Goal: Communication & Community: Answer question/provide support

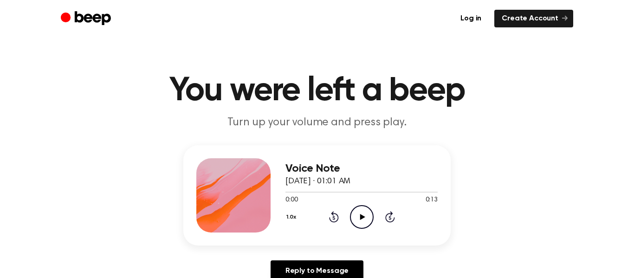
click at [359, 223] on icon "Play Audio" at bounding box center [362, 217] width 24 height 24
click at [364, 212] on icon "Play Audio" at bounding box center [362, 217] width 24 height 24
click at [367, 210] on icon "Pause Audio" at bounding box center [362, 217] width 24 height 24
click at [353, 224] on circle at bounding box center [361, 217] width 23 height 23
click at [364, 214] on icon "Pause Audio" at bounding box center [362, 217] width 24 height 24
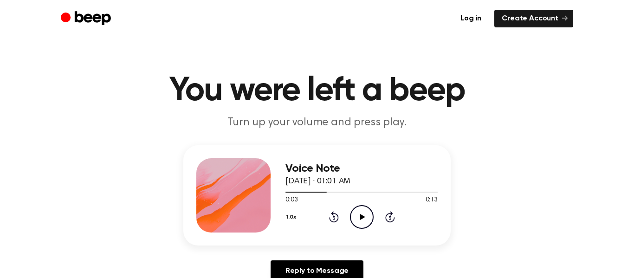
click at [374, 220] on div "1.0x Rewind 5 seconds Play Audio Skip 5 seconds" at bounding box center [361, 217] width 152 height 24
click at [355, 218] on icon "Play Audio" at bounding box center [362, 217] width 24 height 24
click at [360, 220] on icon "Pause Audio" at bounding box center [362, 217] width 24 height 24
click at [358, 217] on icon "Play Audio" at bounding box center [362, 217] width 24 height 24
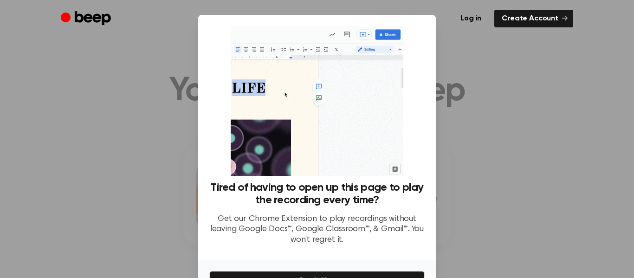
click at [463, 221] on div at bounding box center [317, 139] width 634 height 278
click at [457, 233] on div at bounding box center [317, 139] width 634 height 278
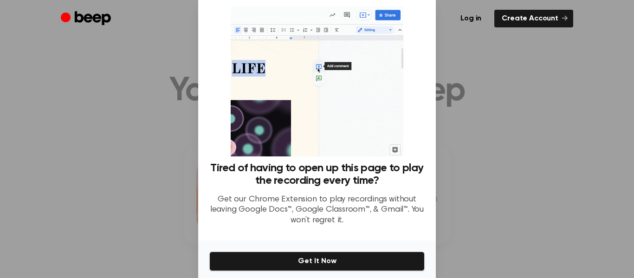
scroll to position [57, 0]
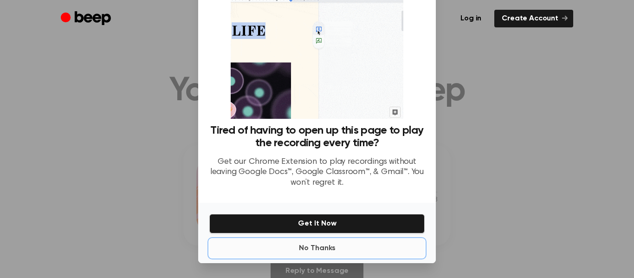
click at [305, 258] on button "No Thanks" at bounding box center [316, 248] width 215 height 19
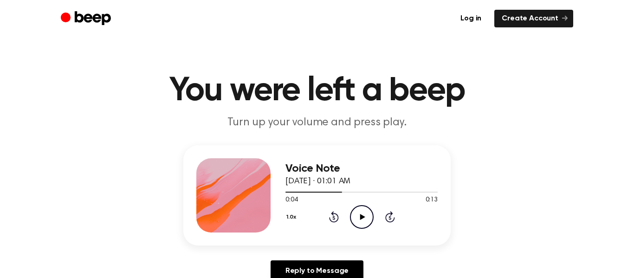
click at [353, 214] on icon "Play Audio" at bounding box center [362, 217] width 24 height 24
click at [357, 227] on icon "Pause Audio" at bounding box center [362, 217] width 24 height 24
click at [361, 214] on icon "Play Audio" at bounding box center [362, 217] width 24 height 24
click at [358, 218] on icon "Pause Audio" at bounding box center [362, 217] width 24 height 24
click at [353, 220] on icon "Play Audio" at bounding box center [362, 217] width 24 height 24
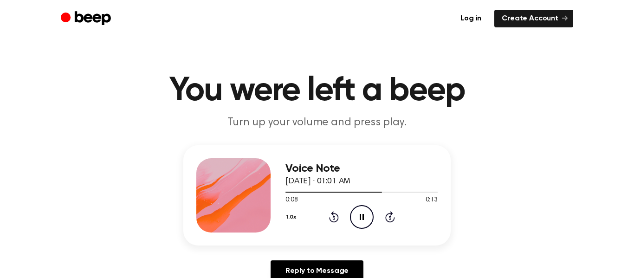
click at [358, 223] on icon "Pause Audio" at bounding box center [362, 217] width 24 height 24
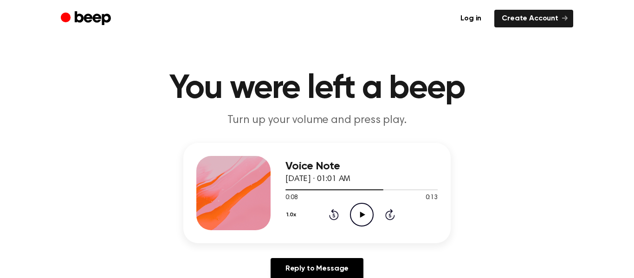
scroll to position [2, 0]
click at [357, 219] on icon "Play Audio" at bounding box center [362, 215] width 24 height 24
click at [362, 216] on icon "Pause Audio" at bounding box center [362, 215] width 24 height 24
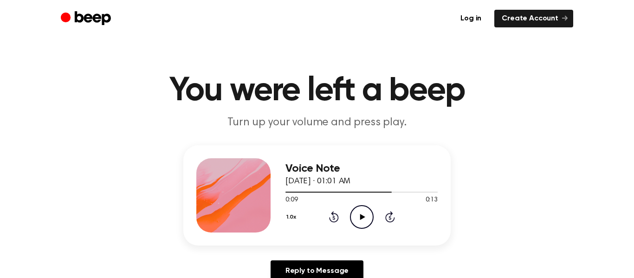
click at [334, 218] on icon at bounding box center [333, 218] width 2 height 4
click at [351, 215] on icon "Play Audio" at bounding box center [362, 217] width 24 height 24
click at [286, 180] on span "[DATE] · 01:01 AM" at bounding box center [317, 181] width 65 height 8
click at [350, 217] on icon "Pause Audio" at bounding box center [362, 217] width 24 height 24
click at [359, 210] on icon "Play Audio" at bounding box center [362, 217] width 24 height 24
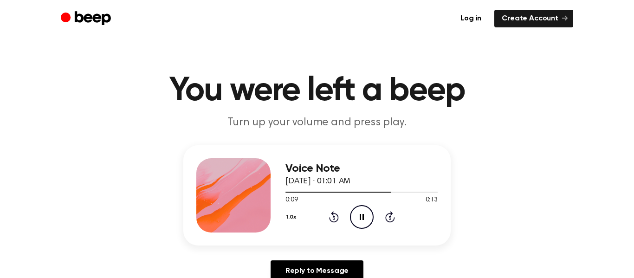
click at [356, 220] on icon "Pause Audio" at bounding box center [362, 217] width 24 height 24
click at [334, 218] on icon at bounding box center [333, 218] width 2 height 4
click at [350, 226] on icon "Play Audio" at bounding box center [362, 217] width 24 height 24
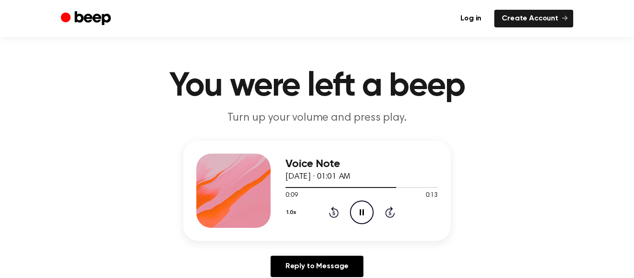
scroll to position [5, 0]
click at [353, 212] on icon "Pause Audio" at bounding box center [362, 212] width 24 height 24
click at [350, 217] on icon "Play Audio" at bounding box center [362, 212] width 24 height 24
click at [363, 219] on icon "Pause Audio" at bounding box center [362, 212] width 24 height 24
click at [354, 204] on circle at bounding box center [361, 212] width 23 height 23
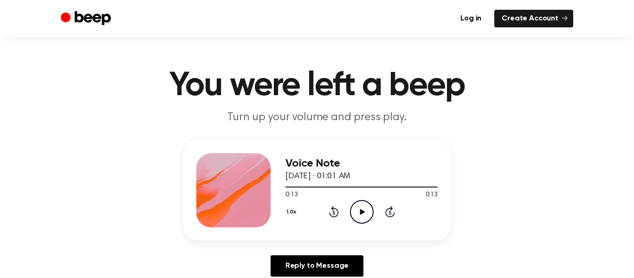
click at [370, 210] on icon "Play Audio" at bounding box center [362, 212] width 24 height 24
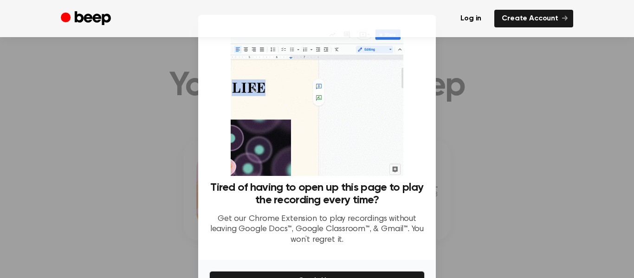
click at [466, 221] on div at bounding box center [317, 139] width 634 height 278
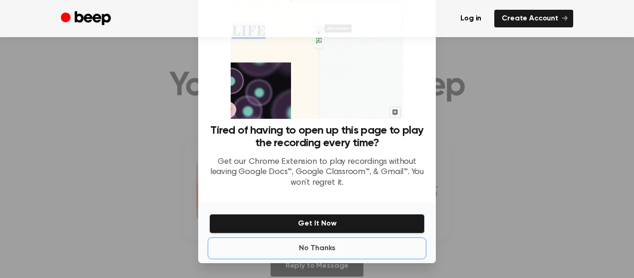
click at [293, 254] on button "No Thanks" at bounding box center [316, 248] width 215 height 19
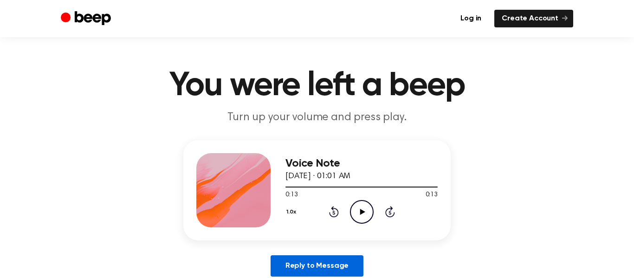
click at [300, 262] on link "Reply to Message" at bounding box center [317, 265] width 93 height 21
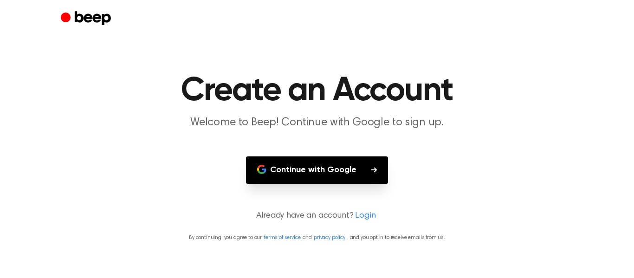
click at [123, 151] on main "Create an Account Welcome to Beep! Continue with Google to sign up. Continue wi…" at bounding box center [317, 139] width 634 height 278
click at [123, 160] on main "Create an Account Welcome to Beep! Continue with Google to sign up. Continue wi…" at bounding box center [317, 139] width 634 height 278
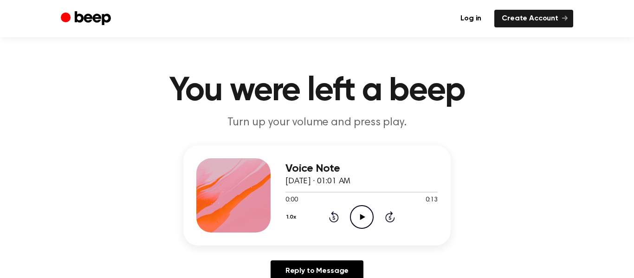
scroll to position [5, 0]
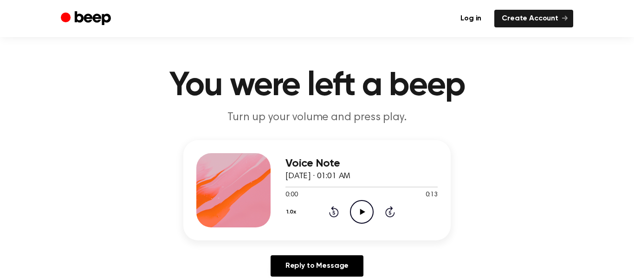
click at [361, 219] on icon "Play Audio" at bounding box center [362, 212] width 24 height 24
click at [348, 214] on div "1.0x Rewind 5 seconds Play Audio Skip 5 seconds" at bounding box center [361, 212] width 152 height 24
click at [334, 214] on icon "Rewind 5 seconds" at bounding box center [334, 212] width 10 height 12
click at [330, 216] on icon at bounding box center [334, 211] width 10 height 11
click at [334, 213] on icon "Rewind 5 seconds" at bounding box center [334, 212] width 10 height 12
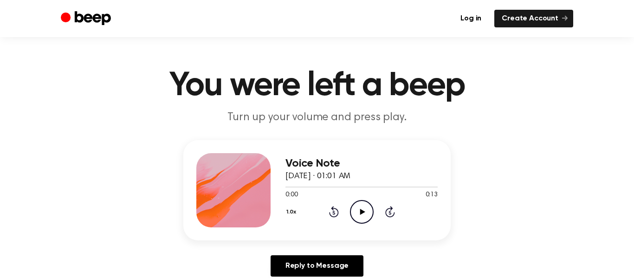
click at [364, 214] on icon "Play Audio" at bounding box center [362, 212] width 24 height 24
click at [393, 214] on icon at bounding box center [390, 211] width 10 height 11
click at [340, 226] on div "Voice Note [DATE] · 01:01 AM 0:06 0:13 Your browser does not support the [objec…" at bounding box center [361, 190] width 152 height 74
click at [334, 213] on icon "Rewind 5 seconds" at bounding box center [334, 212] width 10 height 12
click at [336, 217] on icon at bounding box center [334, 211] width 10 height 11
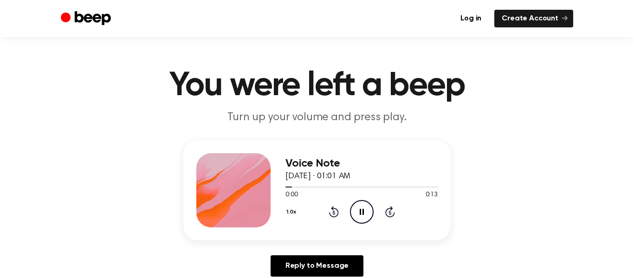
click at [336, 217] on icon at bounding box center [334, 211] width 10 height 11
click at [363, 208] on icon "Play Audio" at bounding box center [362, 212] width 24 height 24
